Goal: Transaction & Acquisition: Purchase product/service

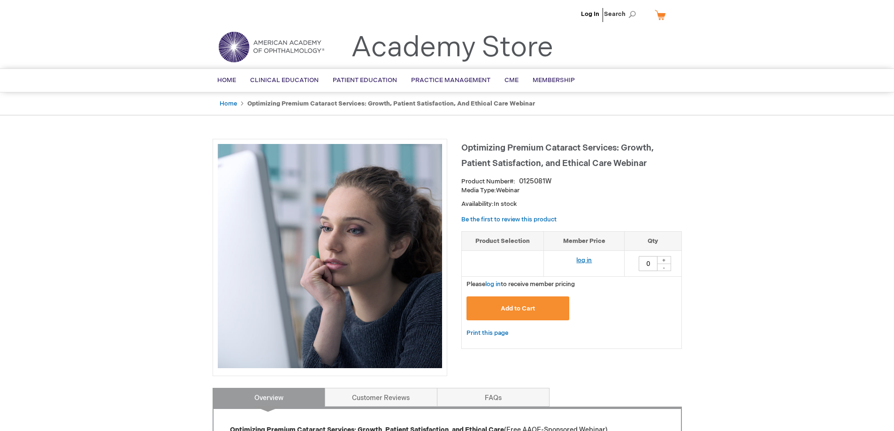
click at [584, 258] on link "log in" at bounding box center [583, 261] width 15 height 8
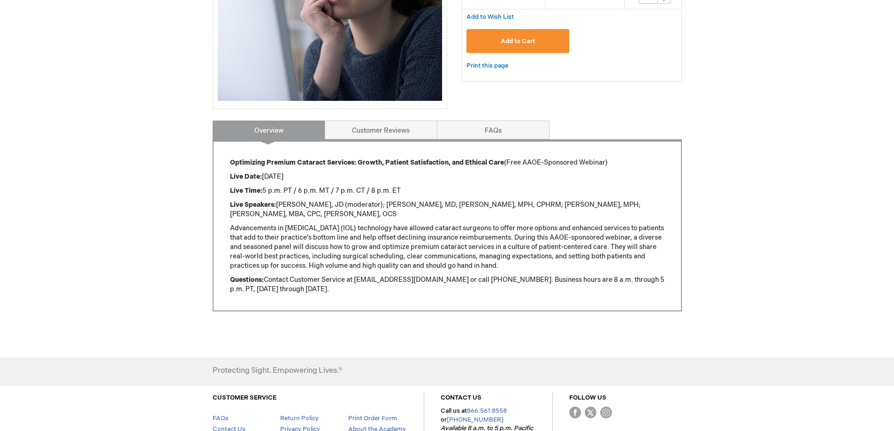
scroll to position [270, 0]
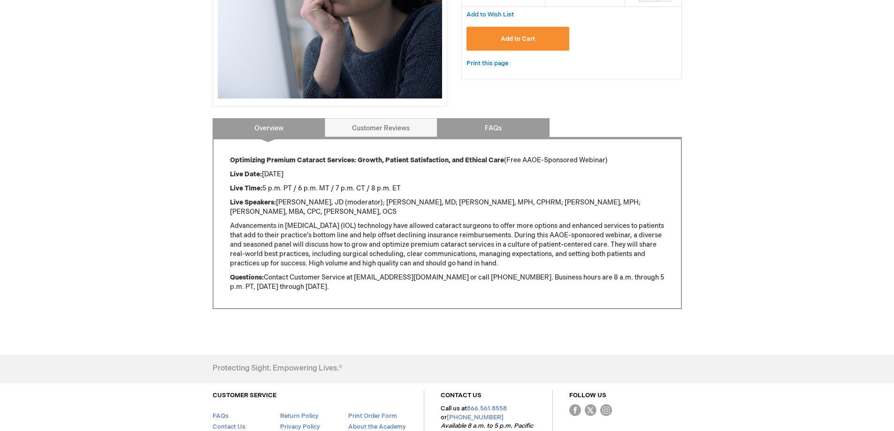
click at [487, 130] on link "FAQs" at bounding box center [493, 127] width 113 height 19
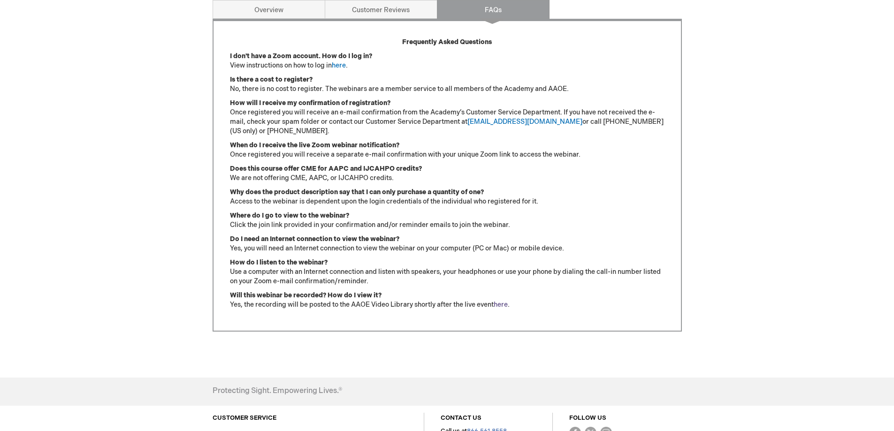
click at [506, 305] on link "here" at bounding box center [500, 305] width 14 height 8
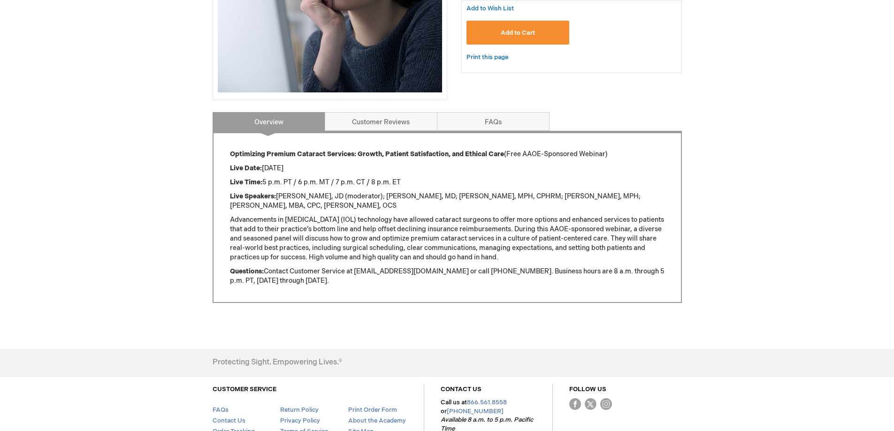
scroll to position [120, 0]
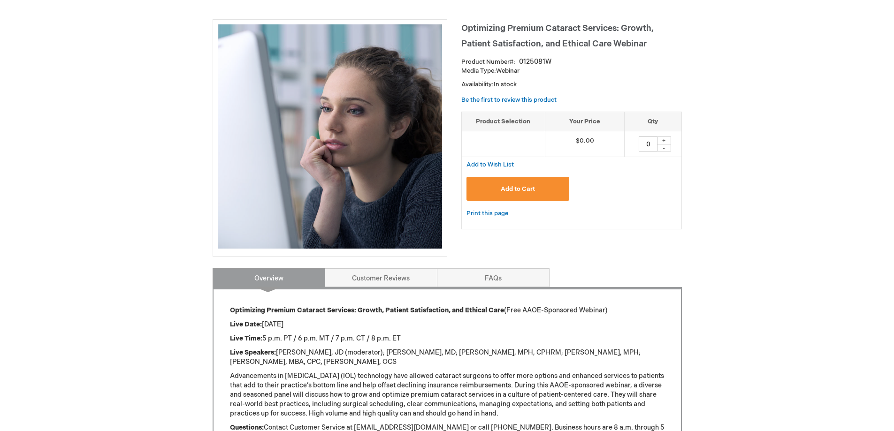
click at [513, 190] on span "Add to Cart" at bounding box center [518, 189] width 34 height 8
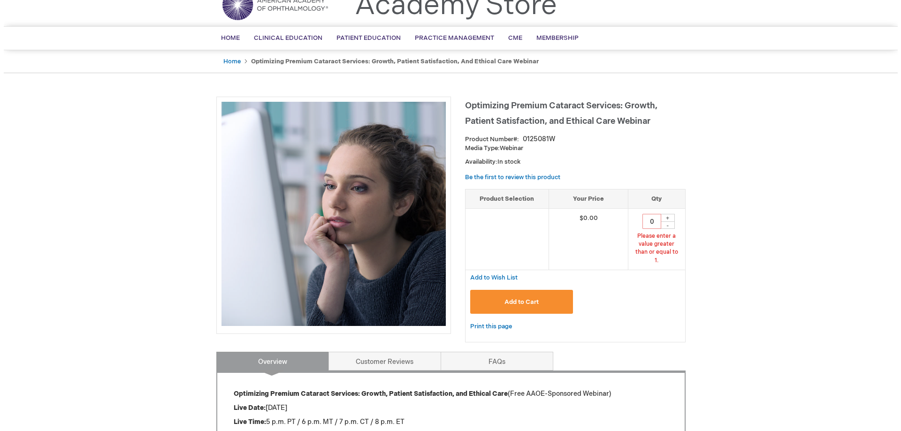
scroll to position [41, 0]
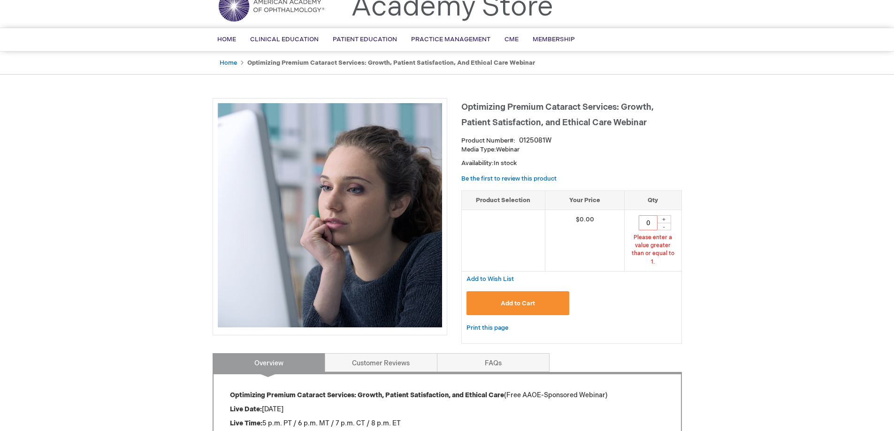
click at [663, 220] on div "+" at bounding box center [664, 219] width 14 height 8
type input "1"
click at [529, 300] on span "Add to Cart" at bounding box center [518, 304] width 34 height 8
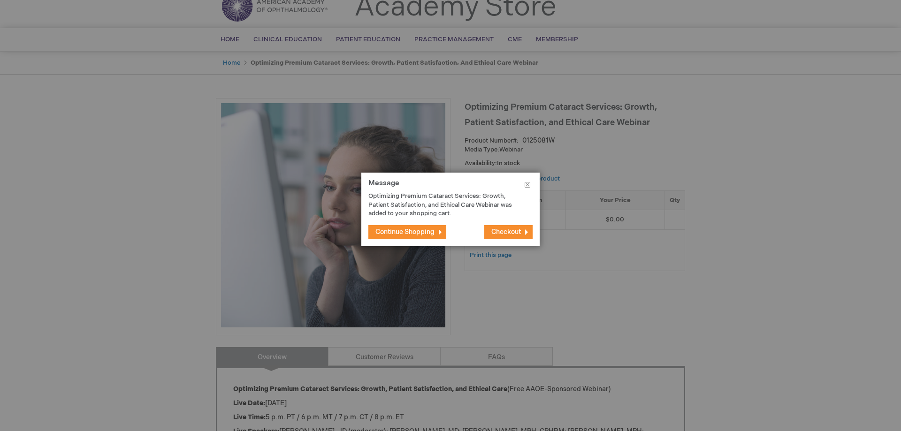
click at [508, 231] on span "Checkout" at bounding box center [506, 232] width 30 height 8
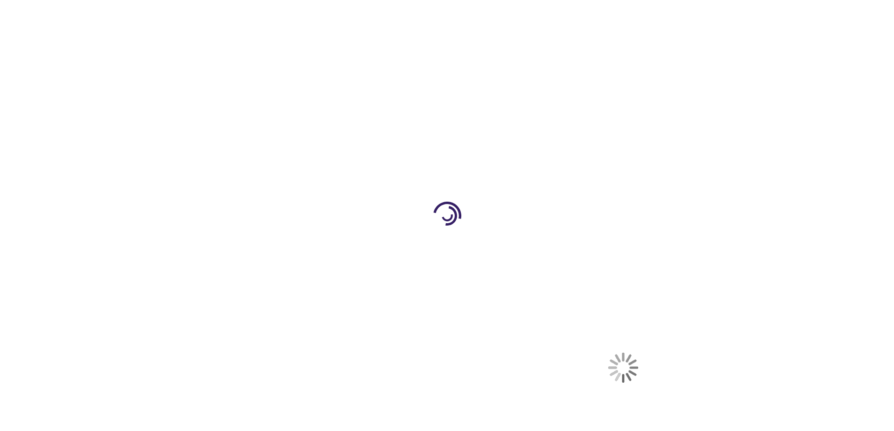
select select "US"
select select "57"
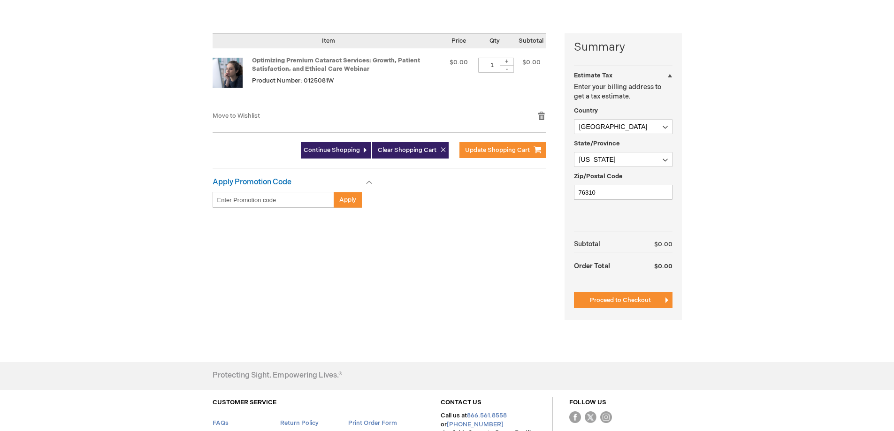
scroll to position [211, 0]
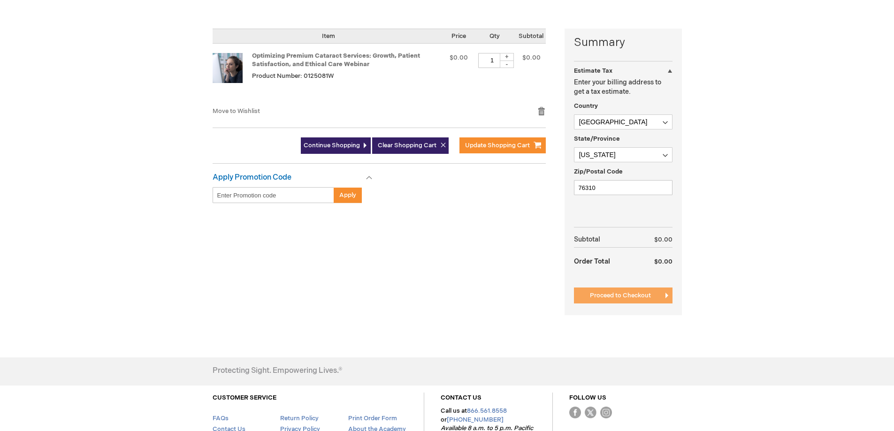
click at [637, 295] on span "Proceed to Checkout" at bounding box center [620, 296] width 61 height 8
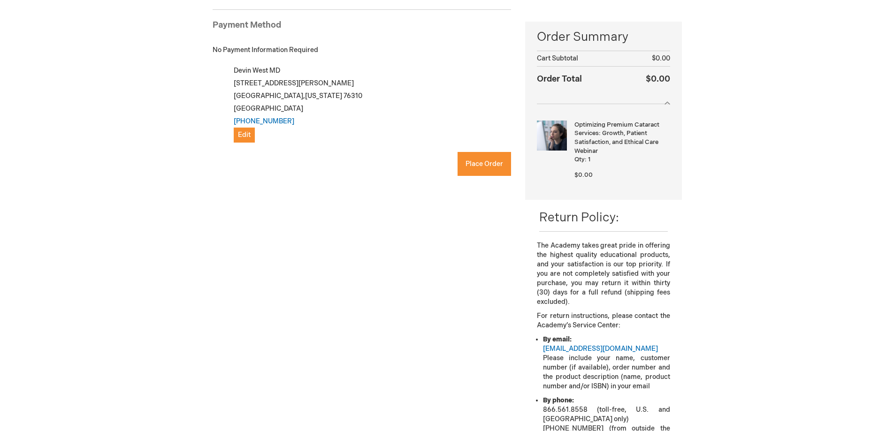
checkbox input "true"
click at [470, 162] on span "Place Order" at bounding box center [484, 164] width 38 height 8
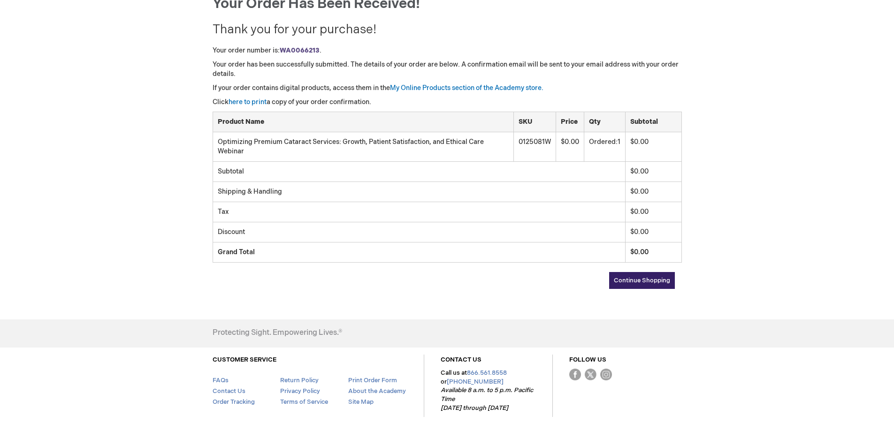
scroll to position [150, 0]
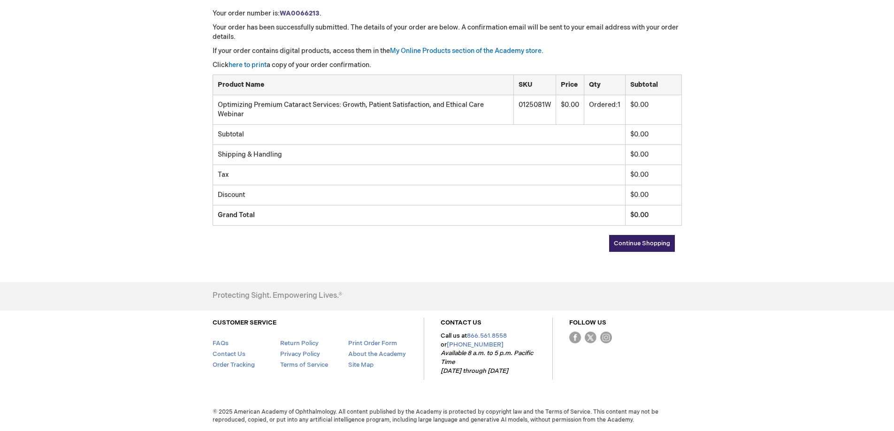
click at [617, 248] on link "Continue Shopping" at bounding box center [642, 243] width 66 height 17
